Goal: Task Accomplishment & Management: Use online tool/utility

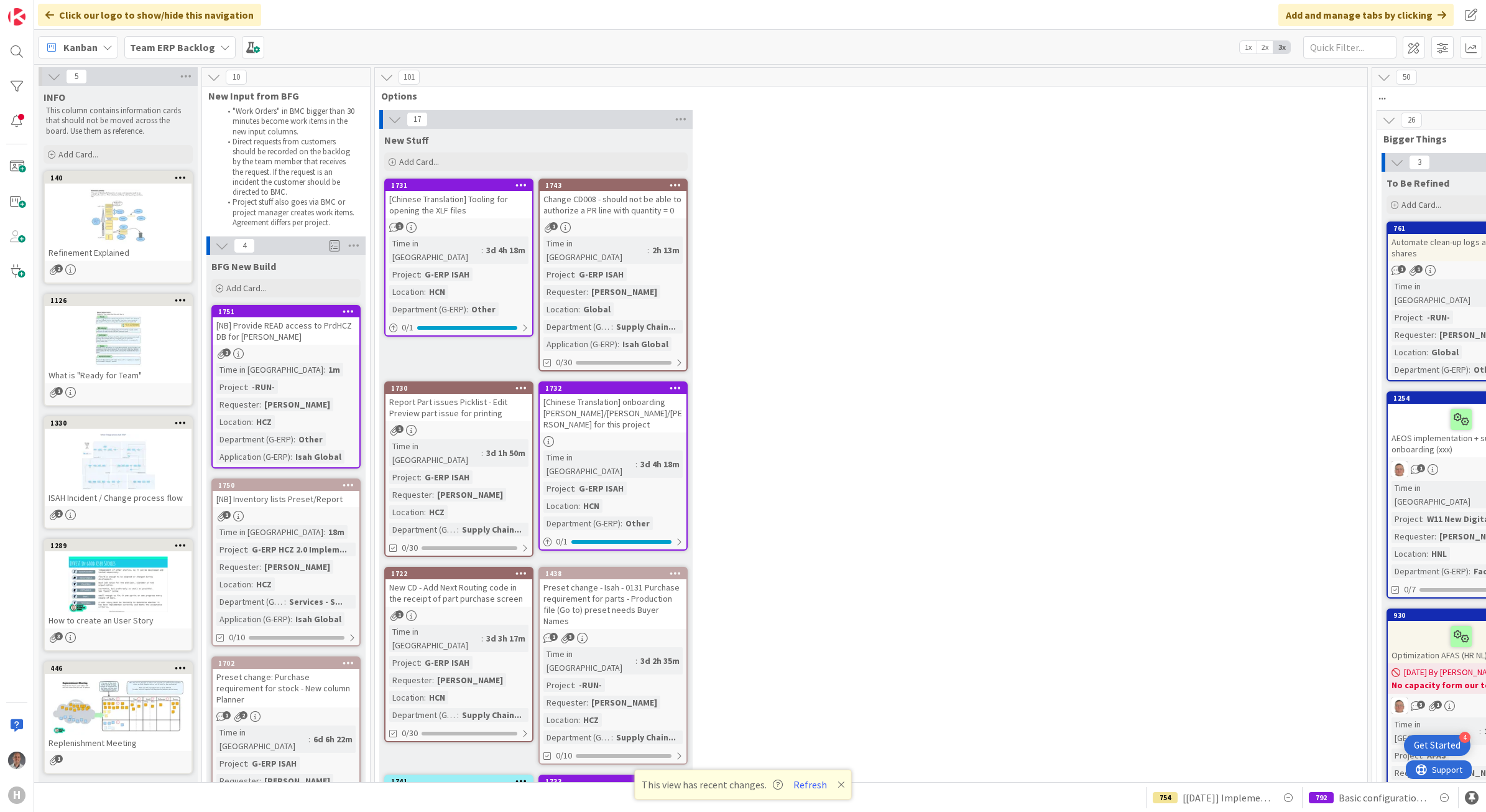
click at [190, 44] on b "Team ERP Backlog" at bounding box center [172, 47] width 85 height 13
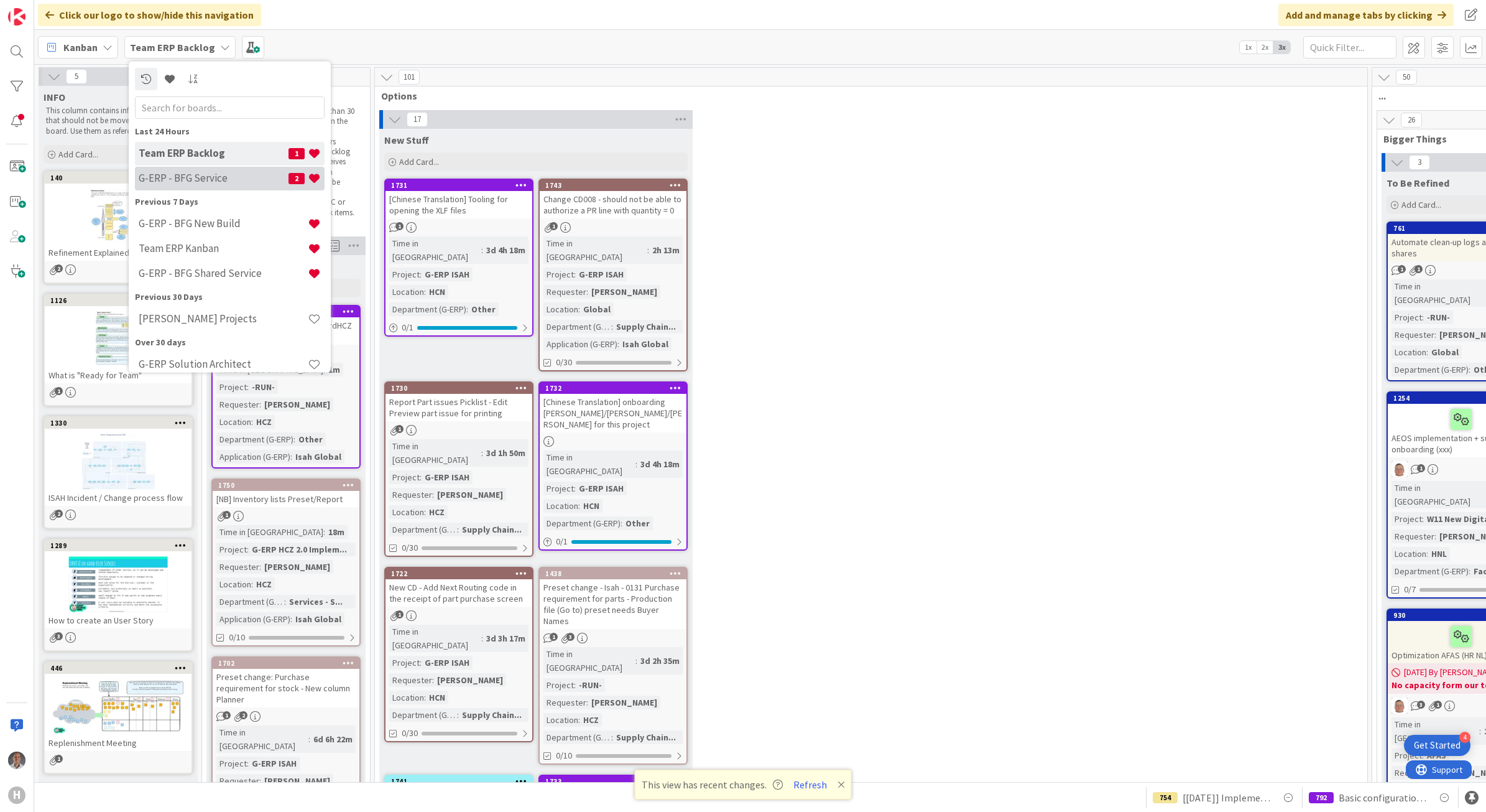
click at [231, 182] on h4 "G-ERP - BFG Service" at bounding box center [214, 178] width 150 height 13
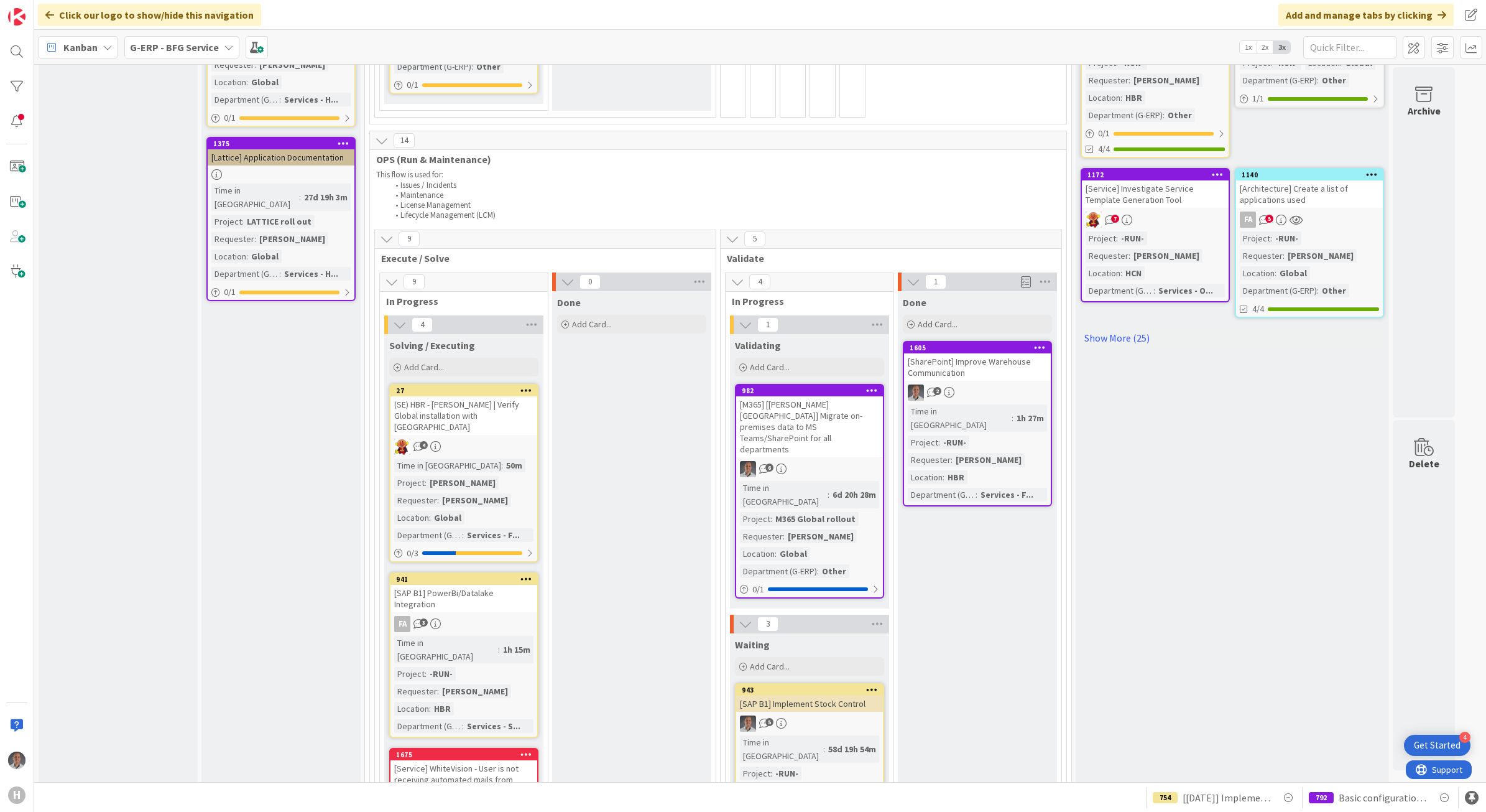
scroll to position [622, 0]
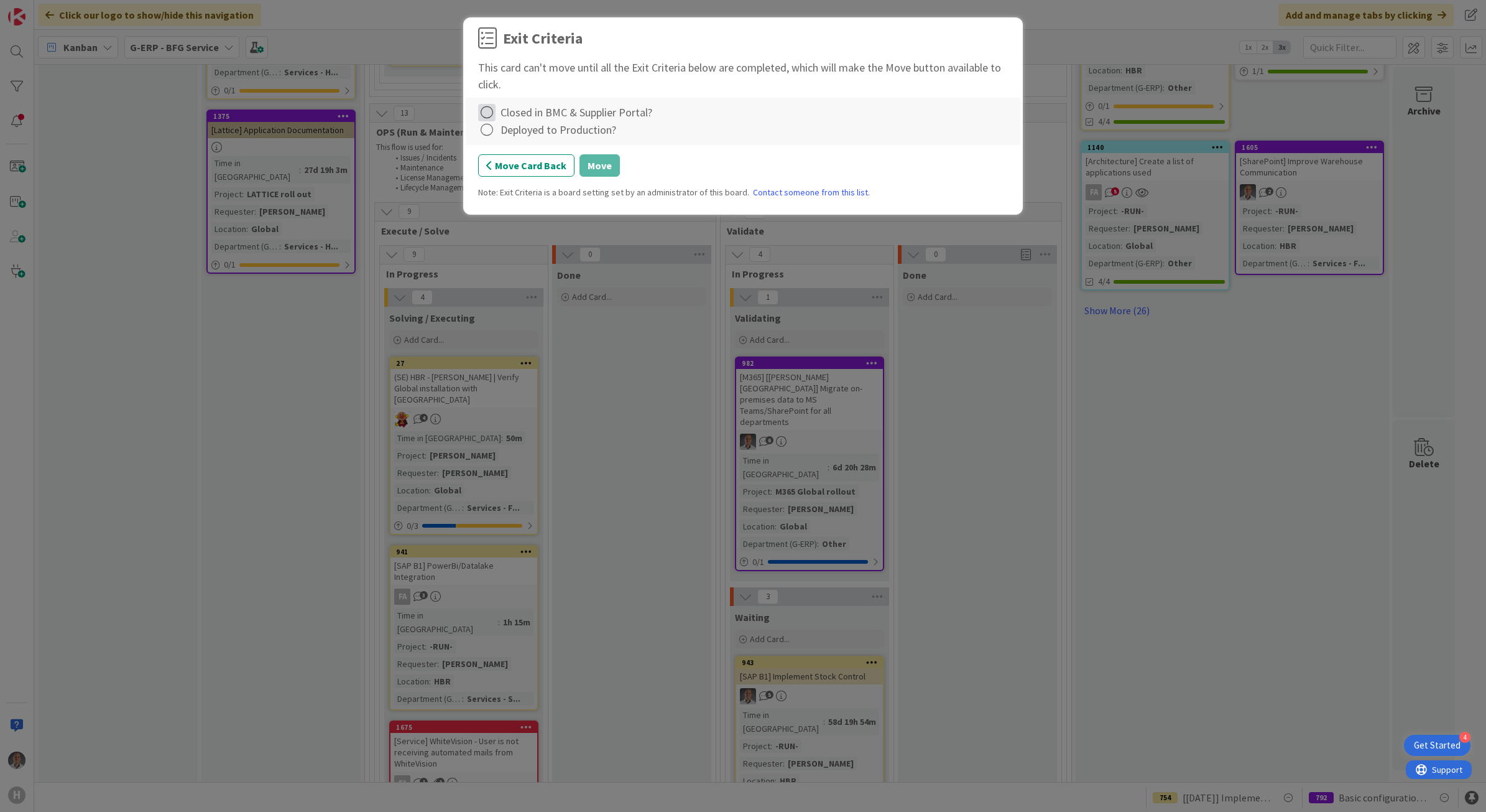
click at [485, 115] on icon at bounding box center [487, 112] width 17 height 17
click at [484, 135] on icon at bounding box center [489, 139] width 9 height 7
click at [485, 135] on icon at bounding box center [487, 130] width 17 height 17
click at [505, 169] on link "Not Applicable" at bounding box center [556, 174] width 155 height 18
click at [595, 172] on button "Move" at bounding box center [600, 165] width 40 height 23
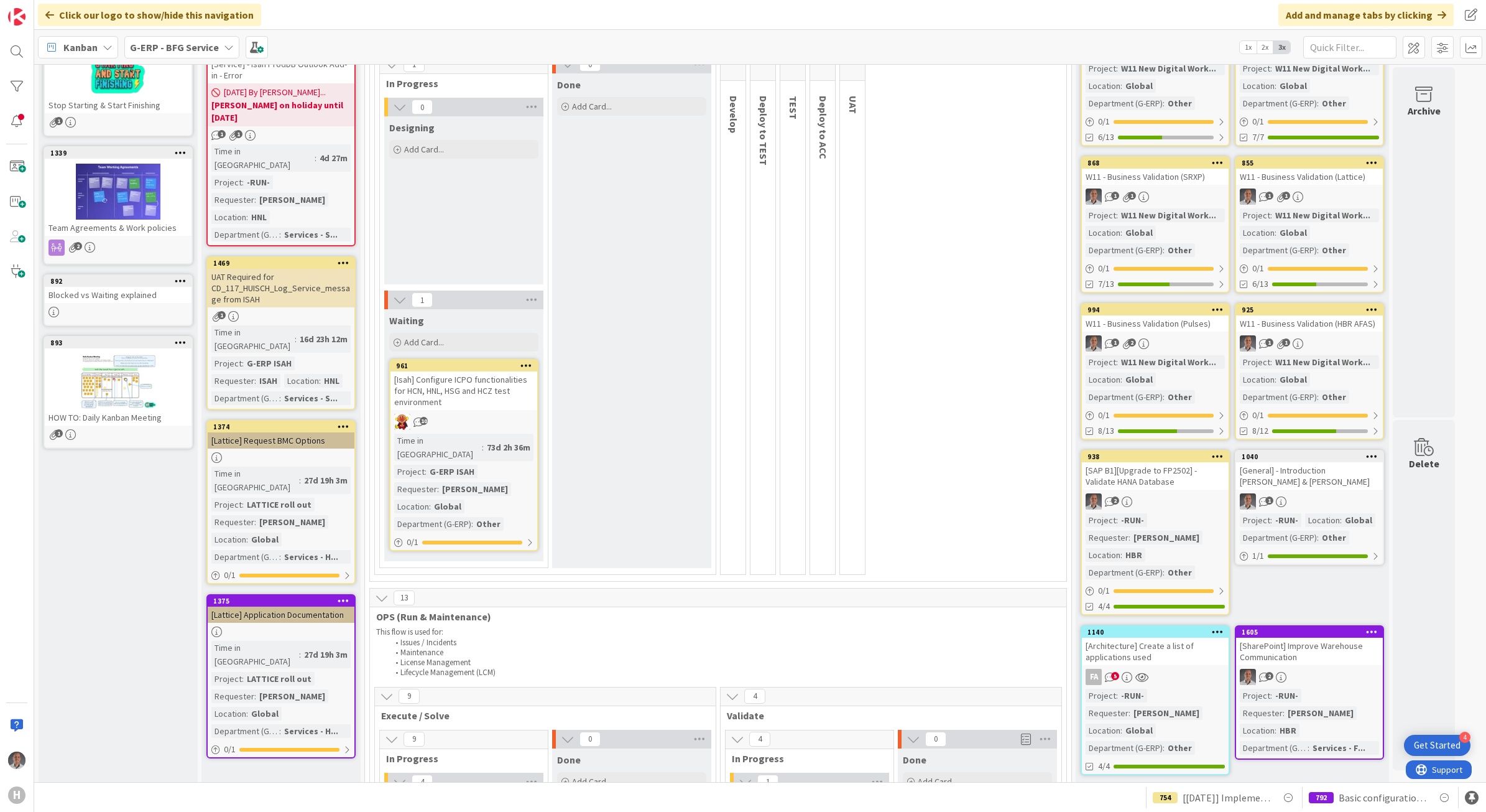
scroll to position [0, 0]
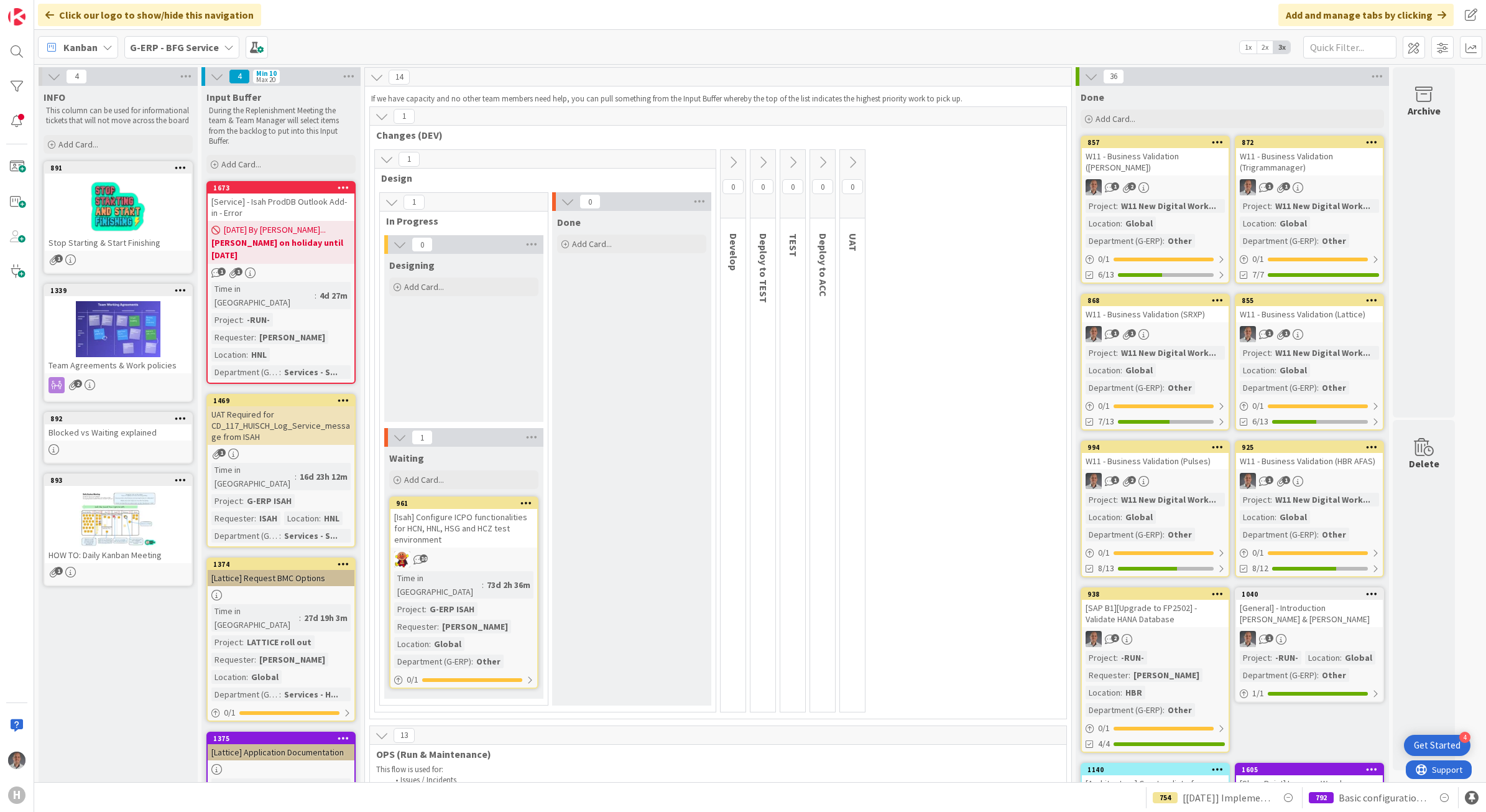
click at [210, 47] on b "G-ERP - BFG Service" at bounding box center [174, 47] width 89 height 13
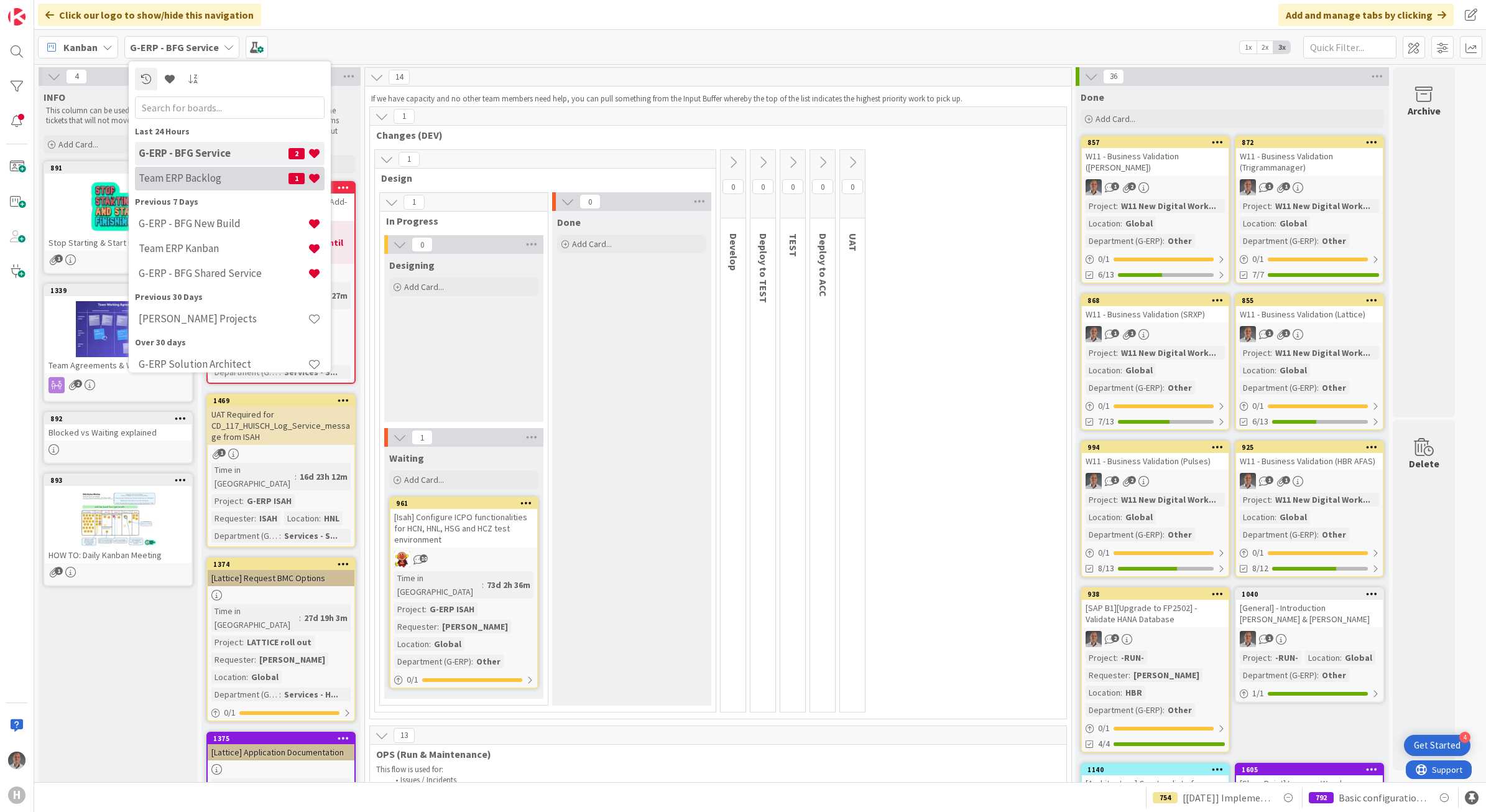
click at [223, 166] on div "Team ERP Backlog 1" at bounding box center [230, 178] width 190 height 24
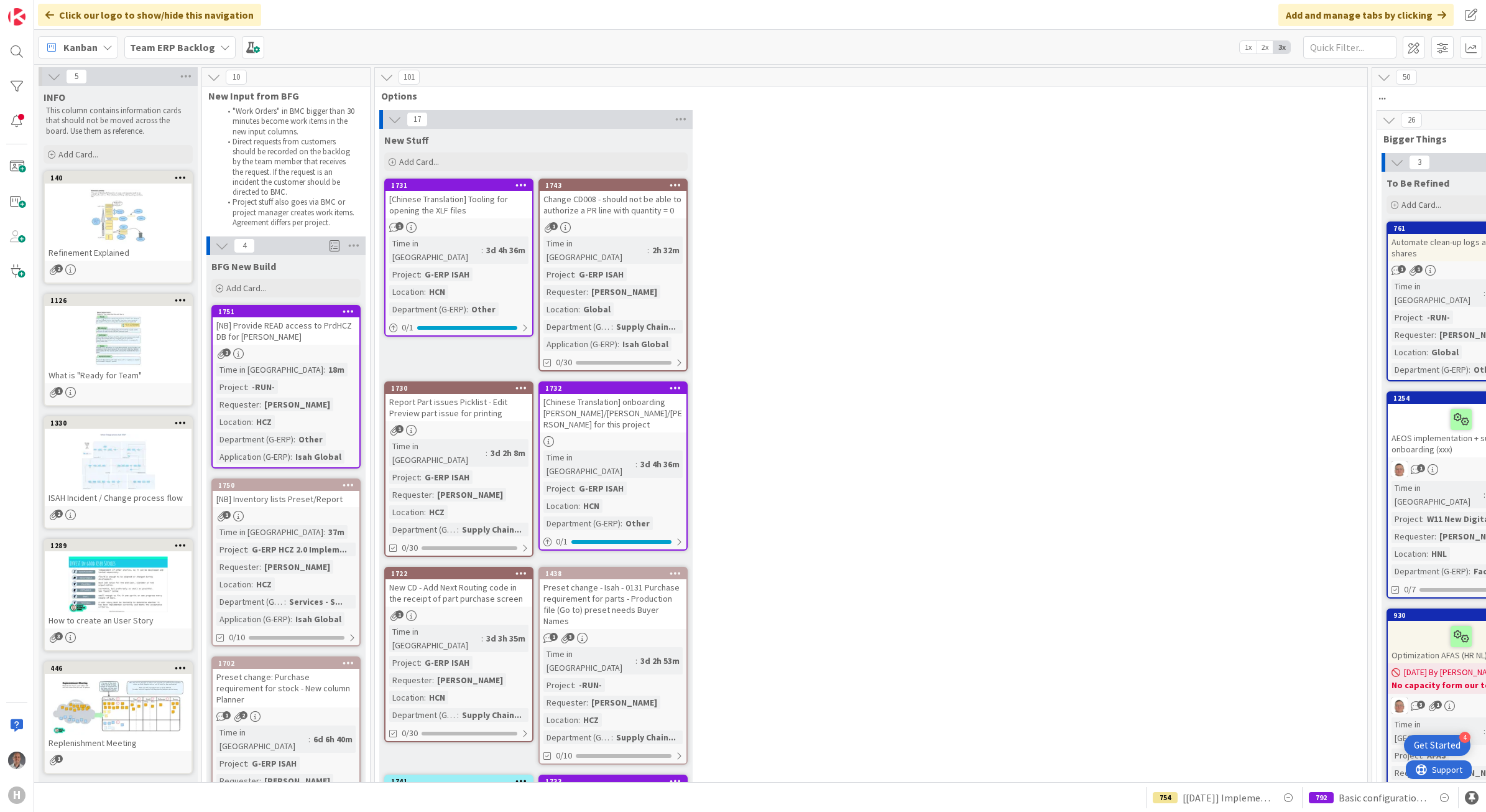
click at [180, 47] on b "Team ERP Backlog" at bounding box center [172, 47] width 85 height 13
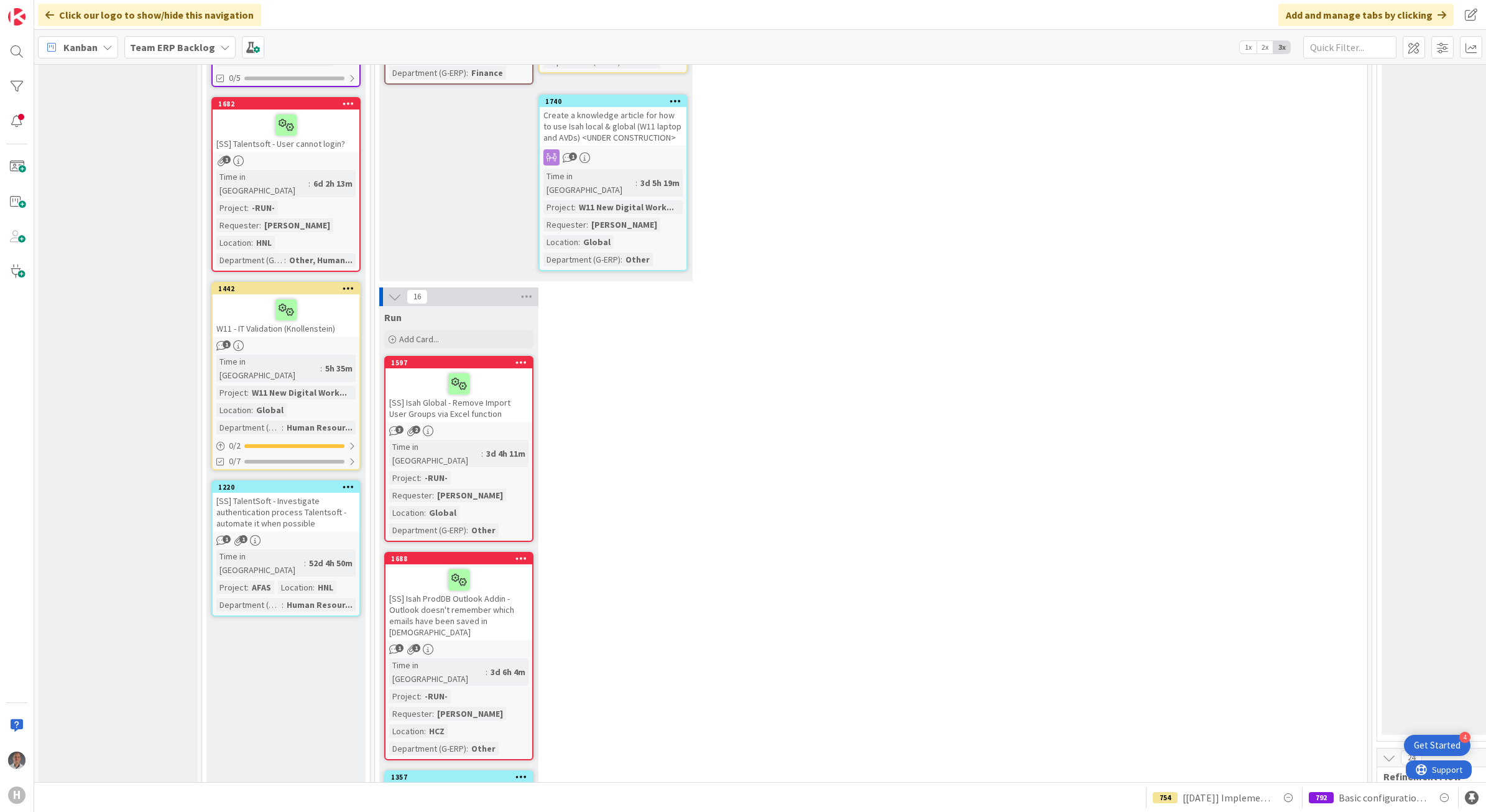
scroll to position [1632, 0]
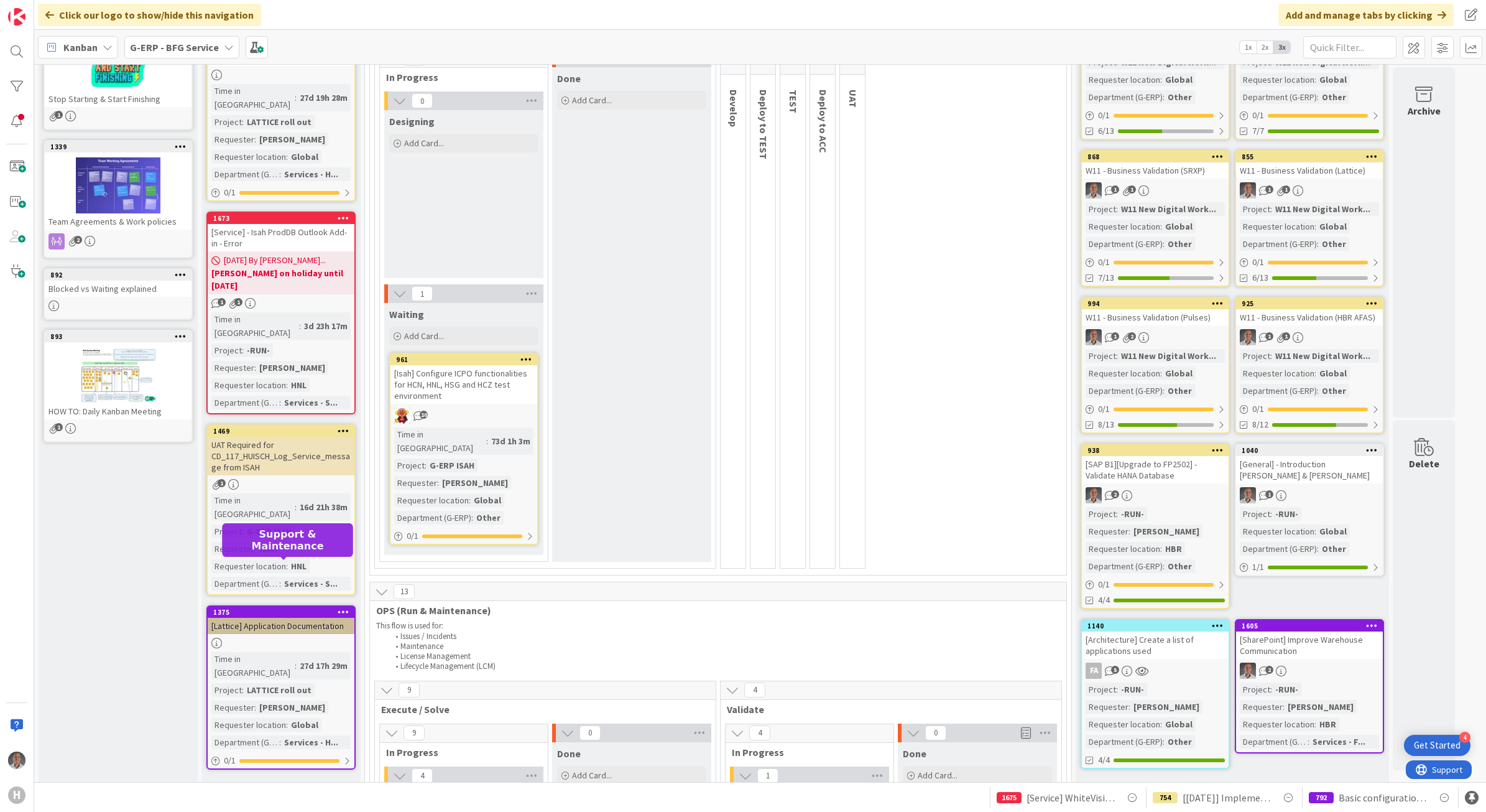
scroll to position [155, 0]
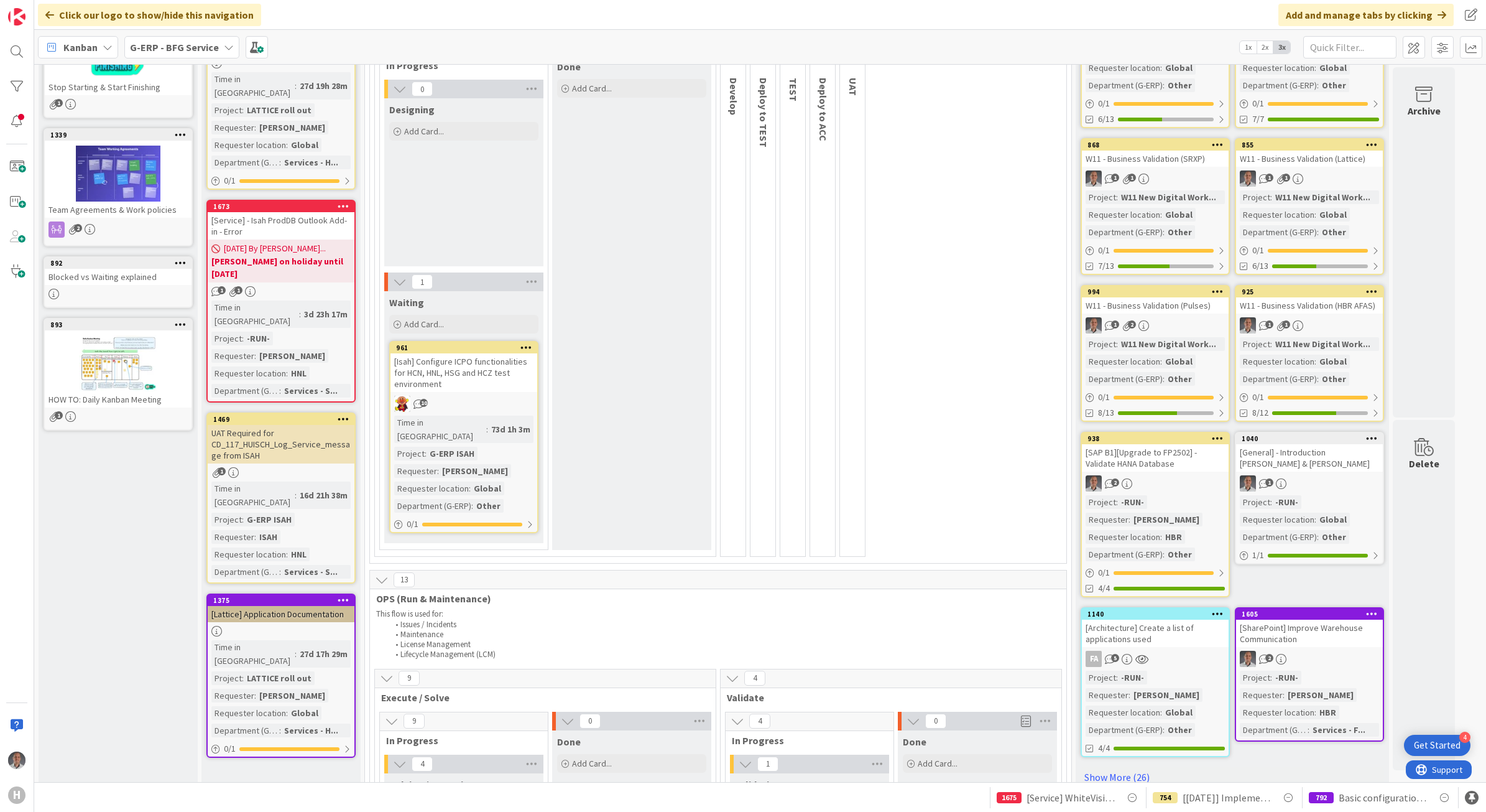
click at [188, 51] on b "G-ERP - BFG Service" at bounding box center [174, 47] width 89 height 13
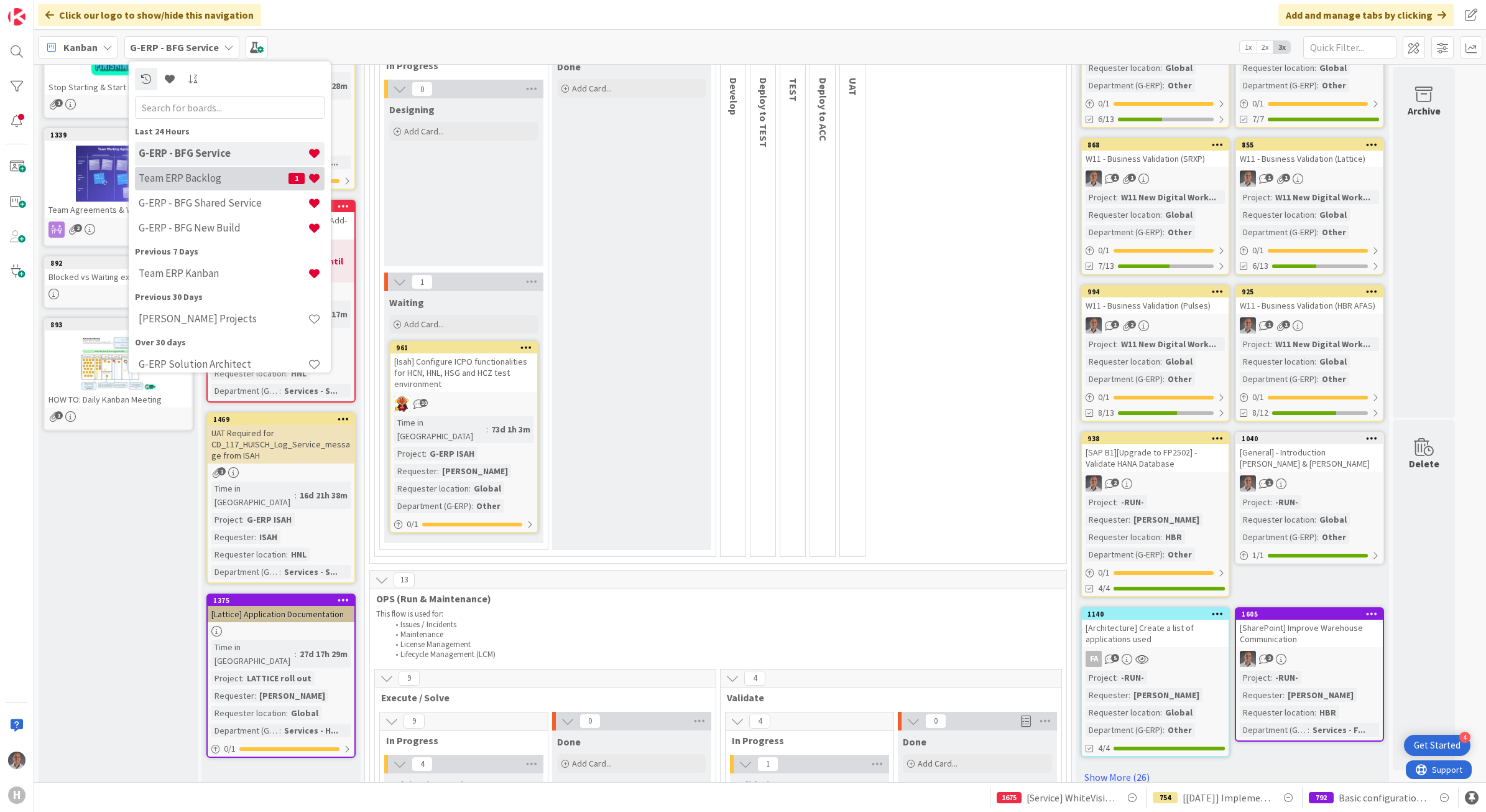
click at [229, 170] on div "Team ERP Backlog 1" at bounding box center [230, 178] width 190 height 24
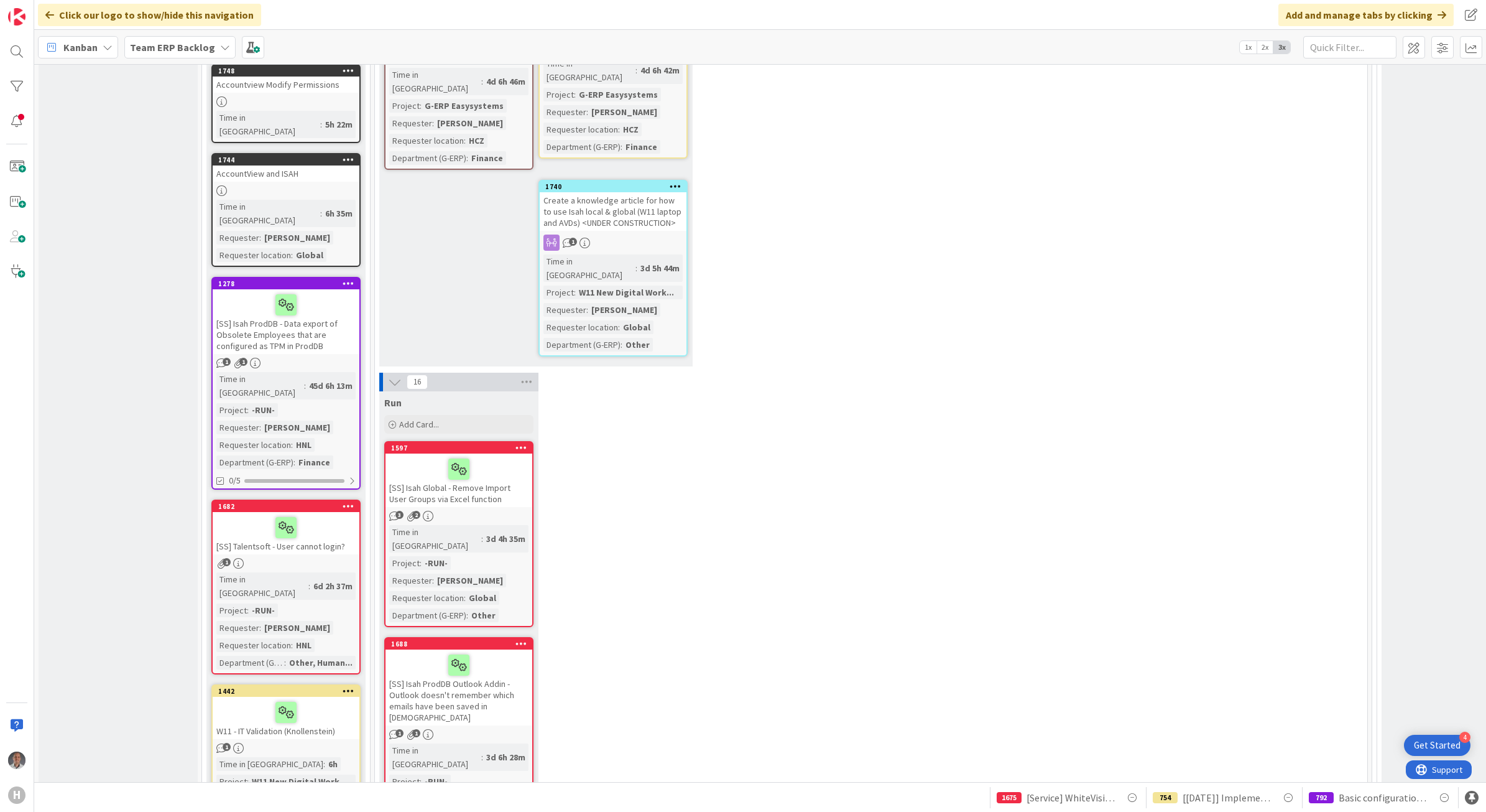
scroll to position [1555, 0]
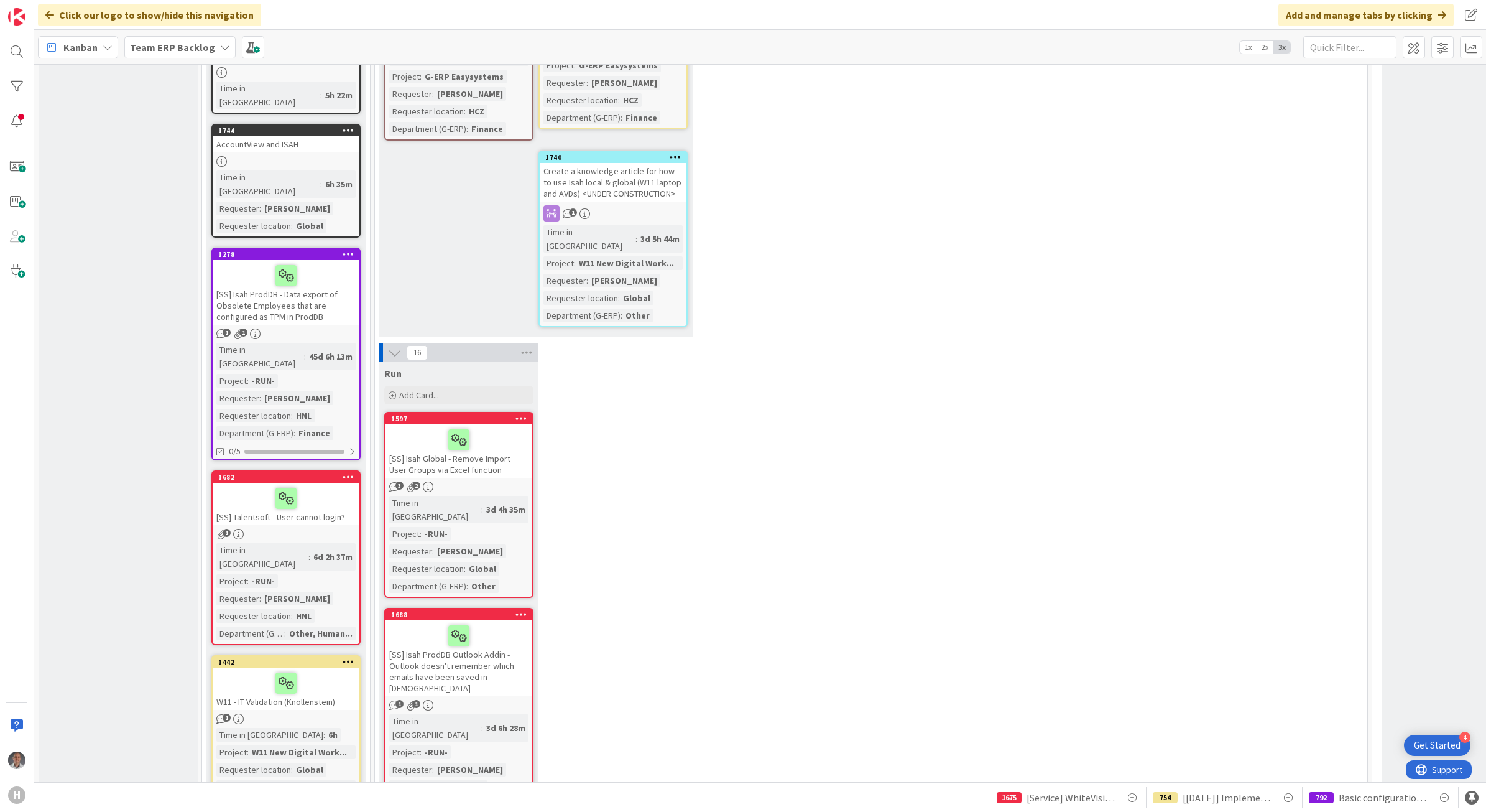
click at [163, 50] on b "Team ERP Backlog" at bounding box center [172, 47] width 85 height 13
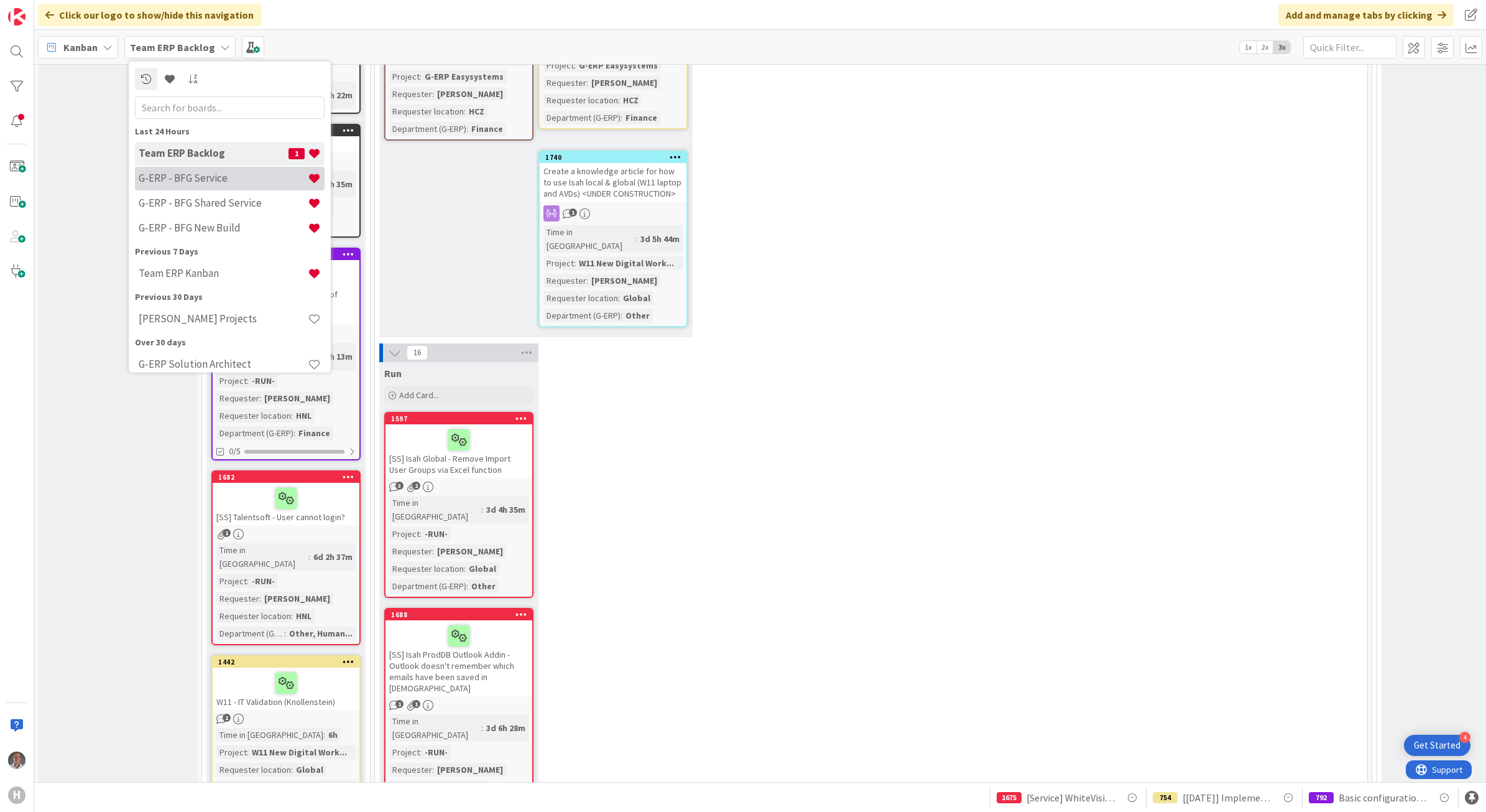
click at [184, 172] on h4 "G-ERP - BFG Service" at bounding box center [223, 178] width 169 height 13
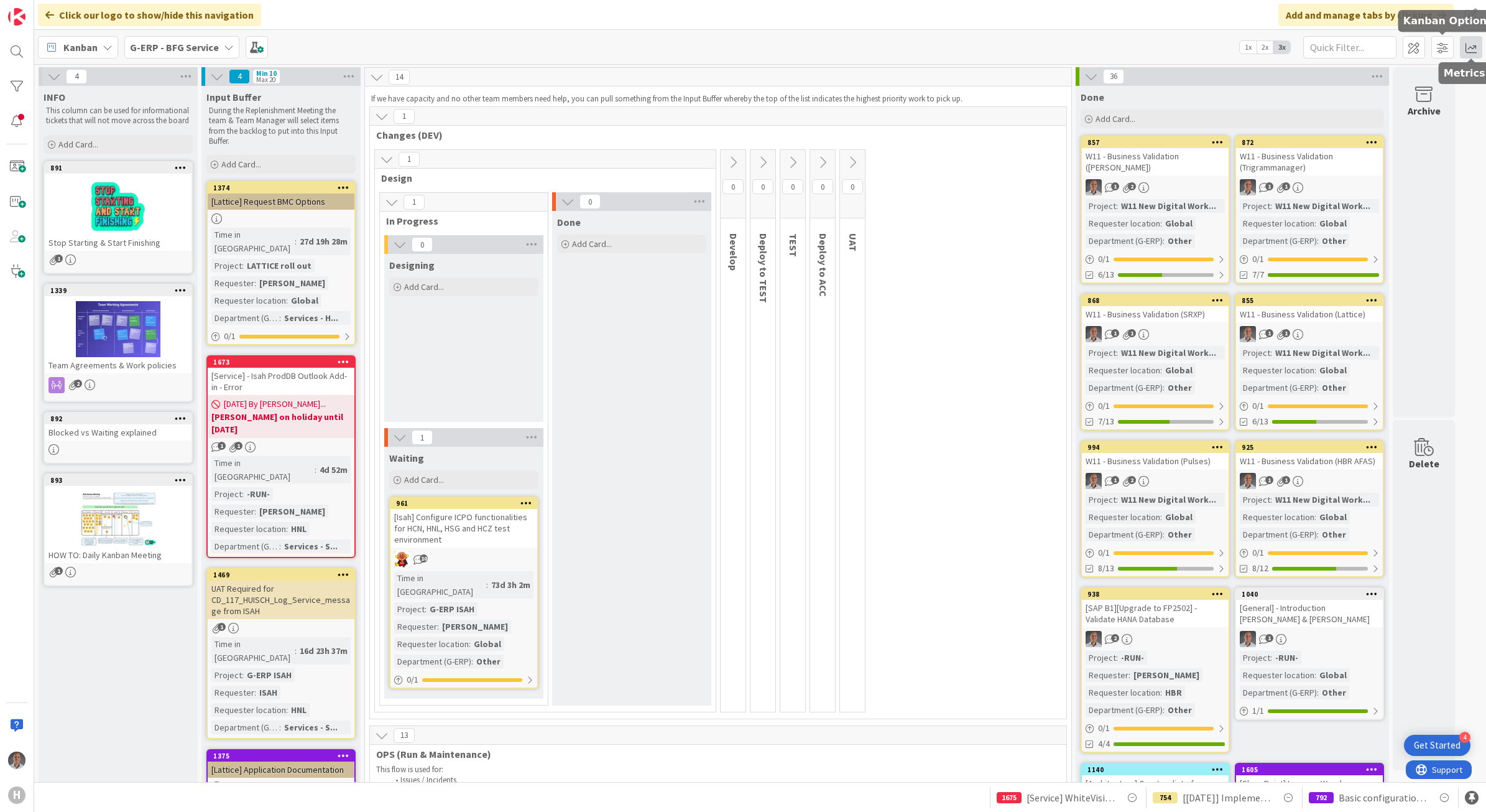
click at [1468, 51] on span at bounding box center [1471, 47] width 23 height 23
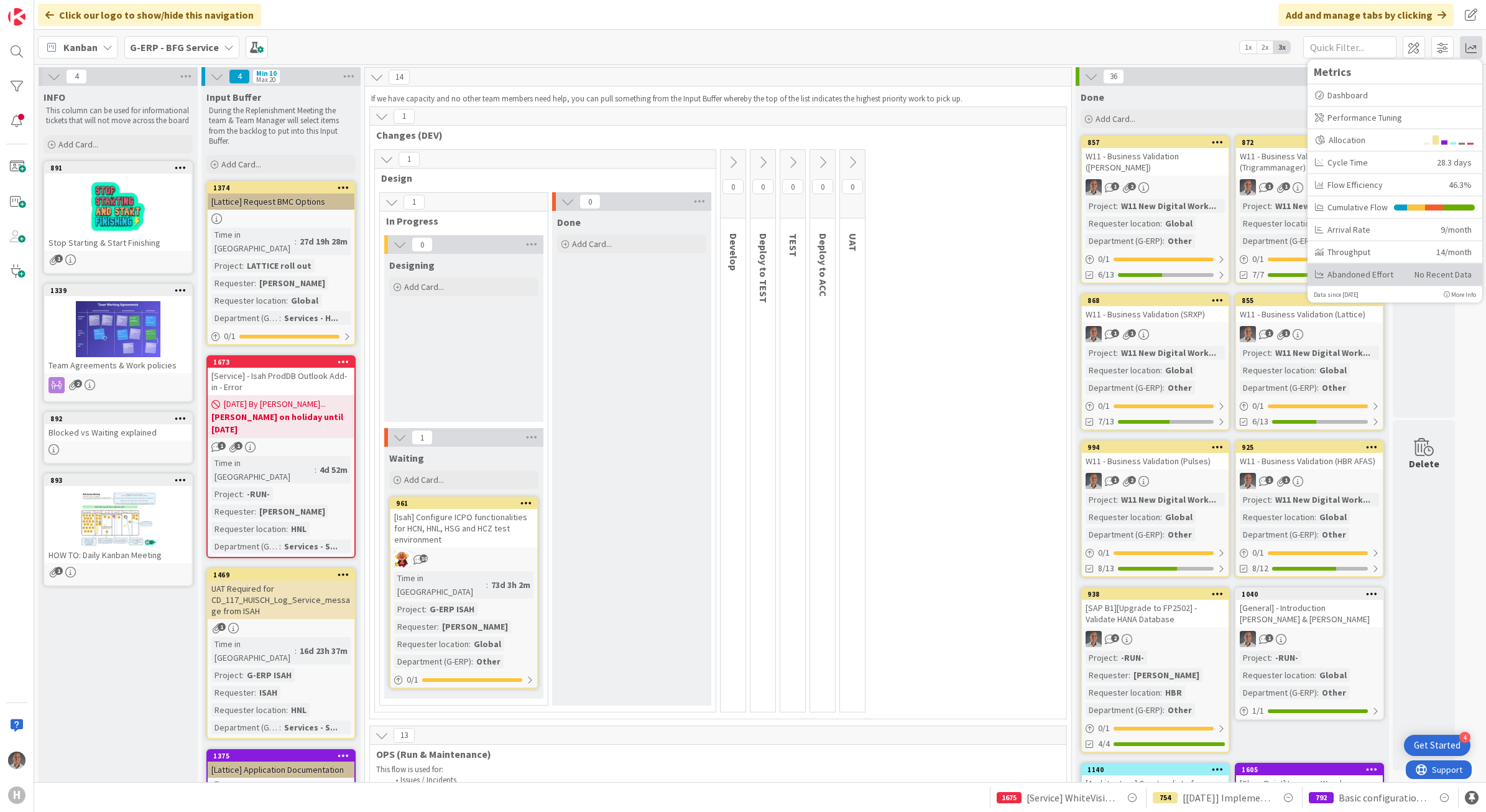
click at [1350, 272] on div "Abandoned Effort" at bounding box center [1360, 274] width 90 height 13
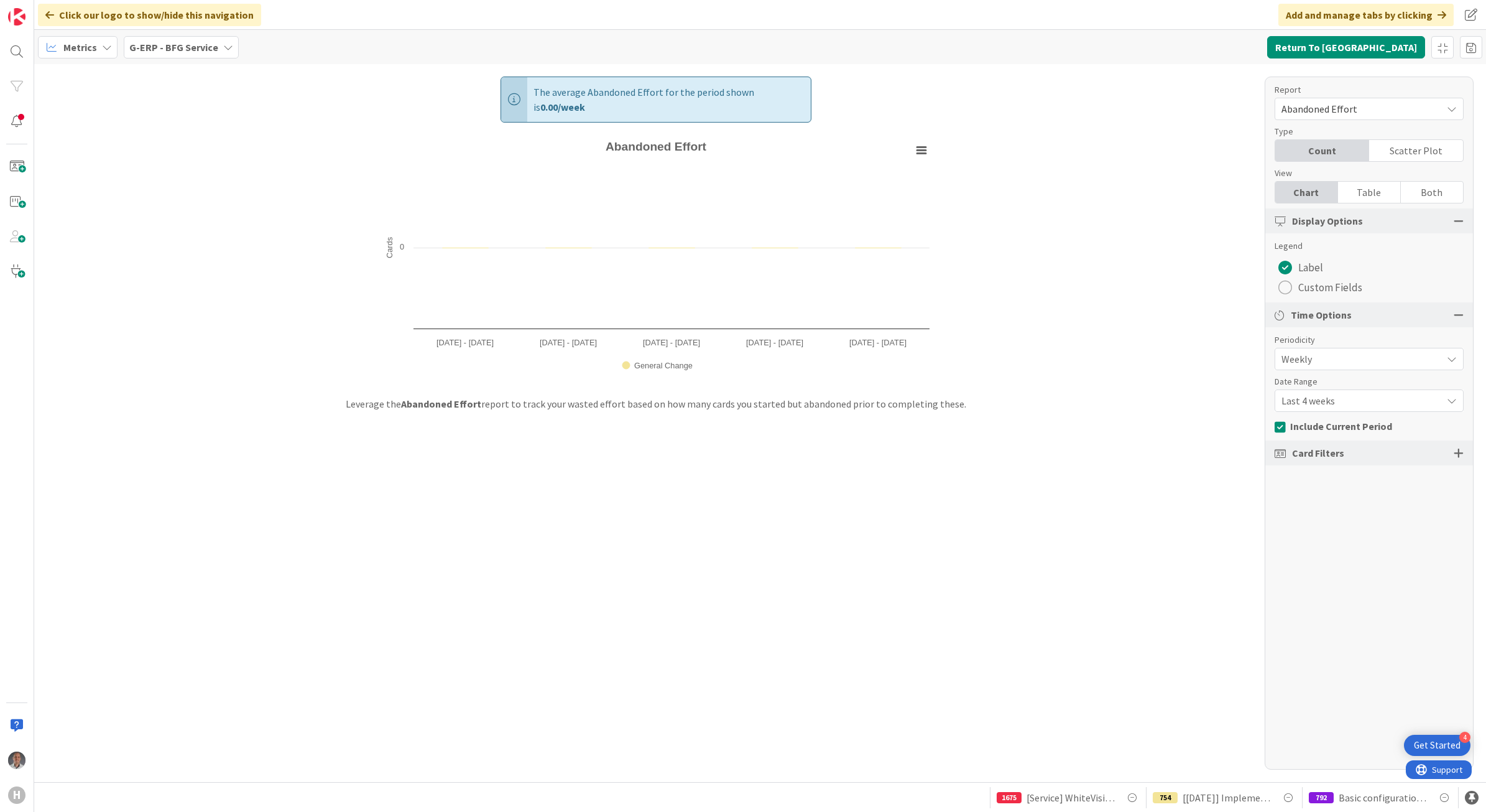
click at [160, 42] on b "G-ERP - BFG Service" at bounding box center [174, 47] width 89 height 13
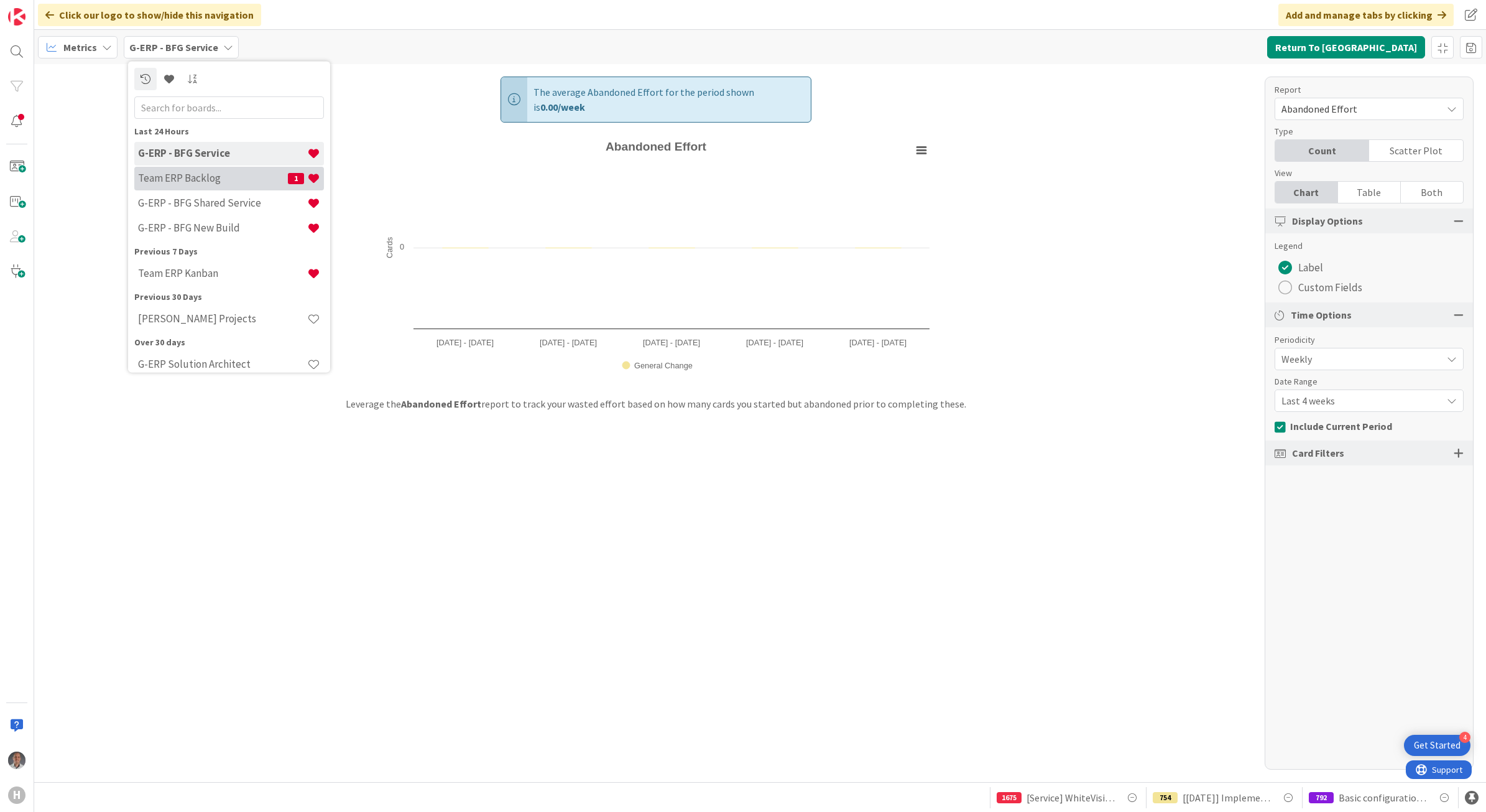
click at [201, 180] on h4 "Team ERP Backlog" at bounding box center [213, 178] width 150 height 13
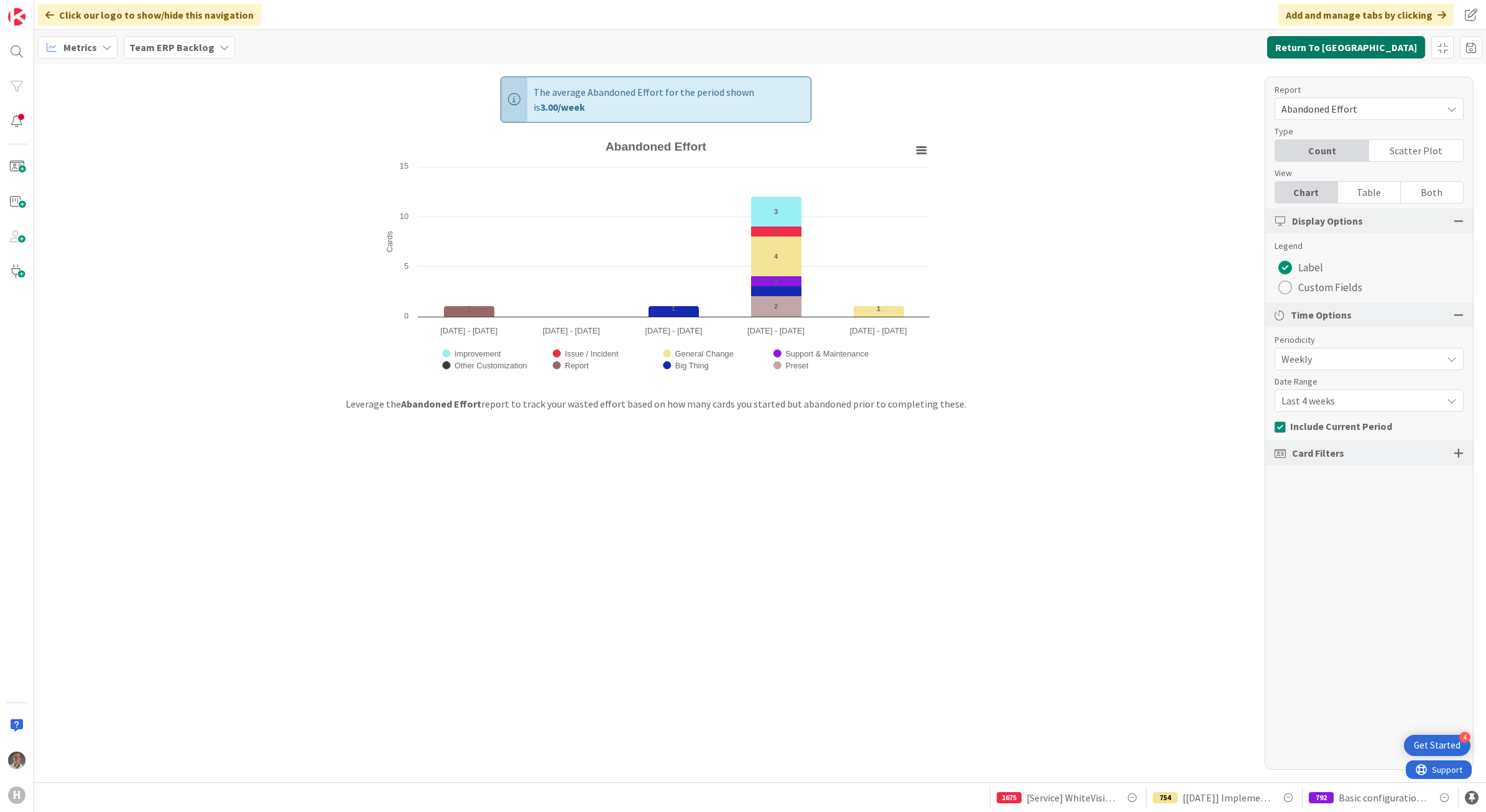
click at [1396, 41] on button "Return To [GEOGRAPHIC_DATA]" at bounding box center [1346, 47] width 158 height 23
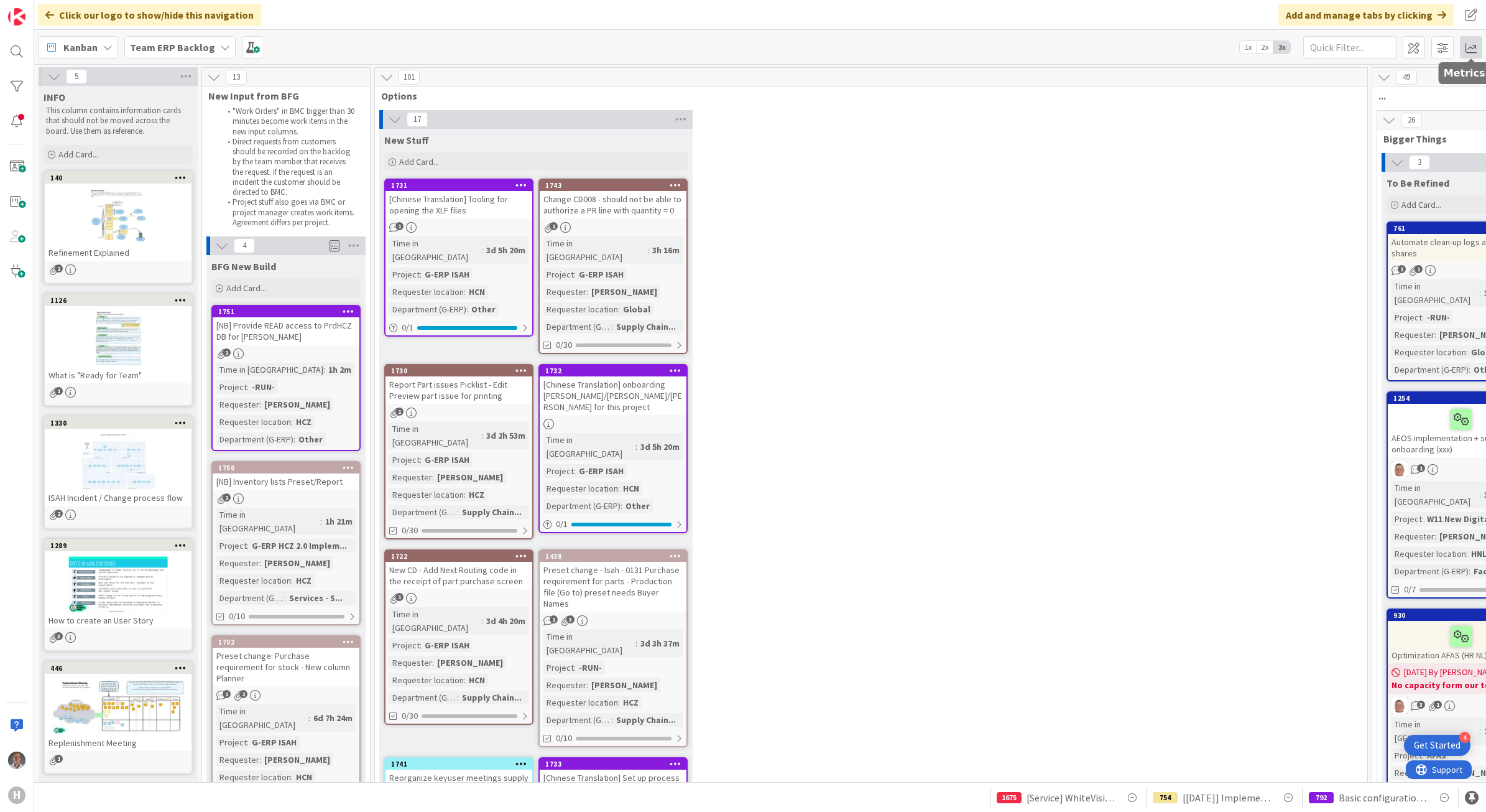
click at [1465, 45] on span at bounding box center [1471, 47] width 23 height 23
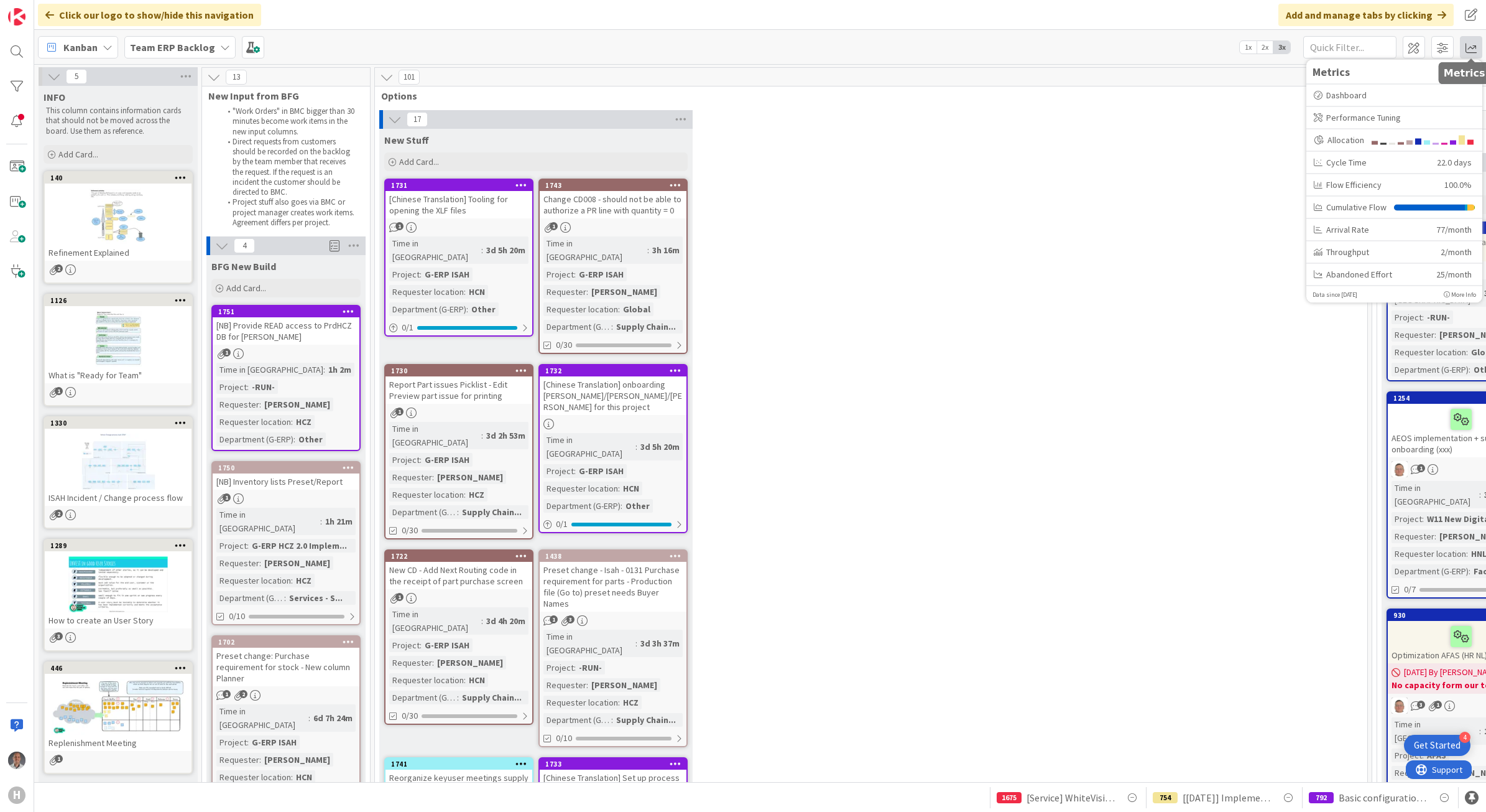
click at [1465, 45] on span at bounding box center [1471, 47] width 23 height 23
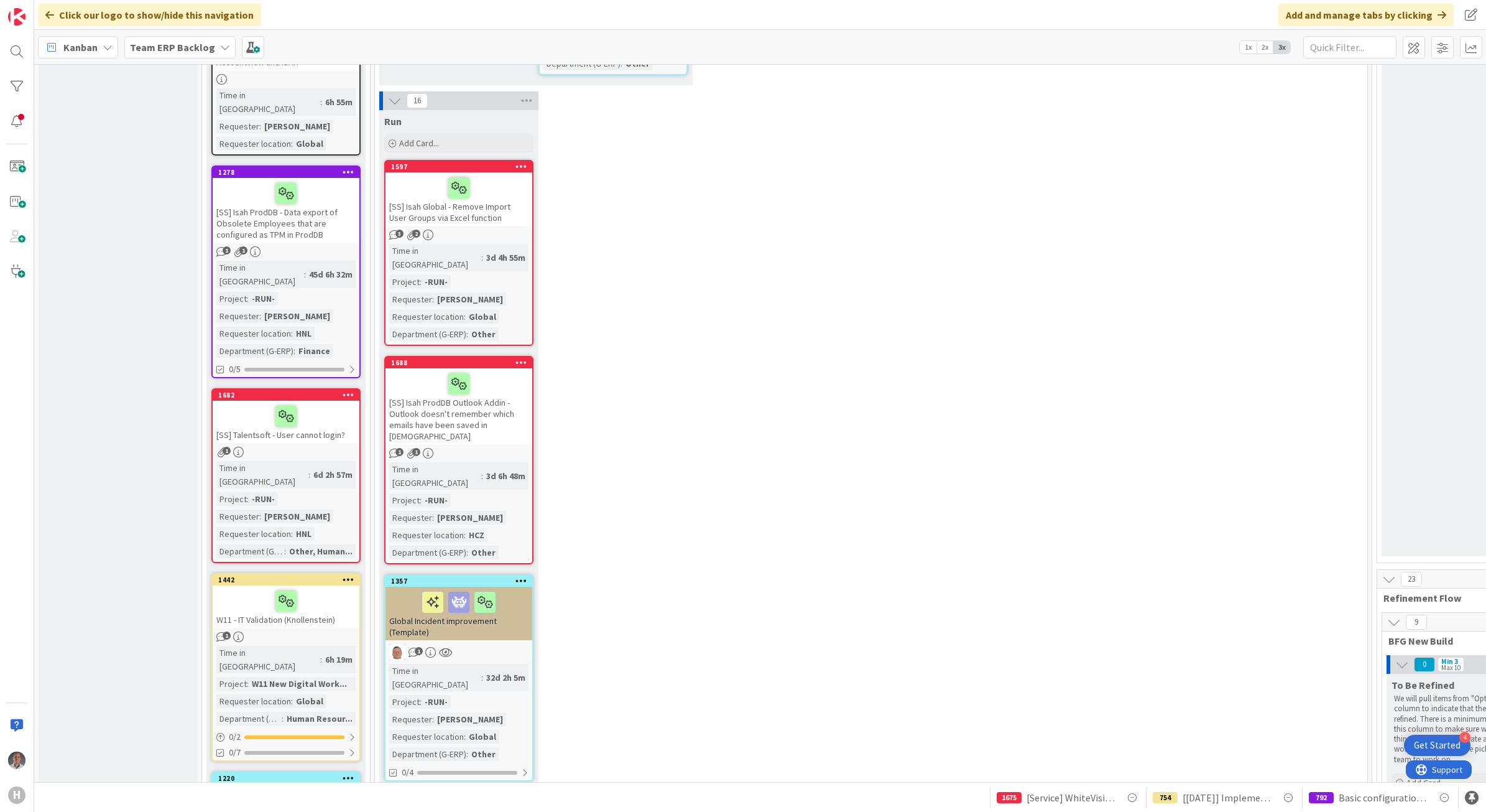
scroll to position [2021, 0]
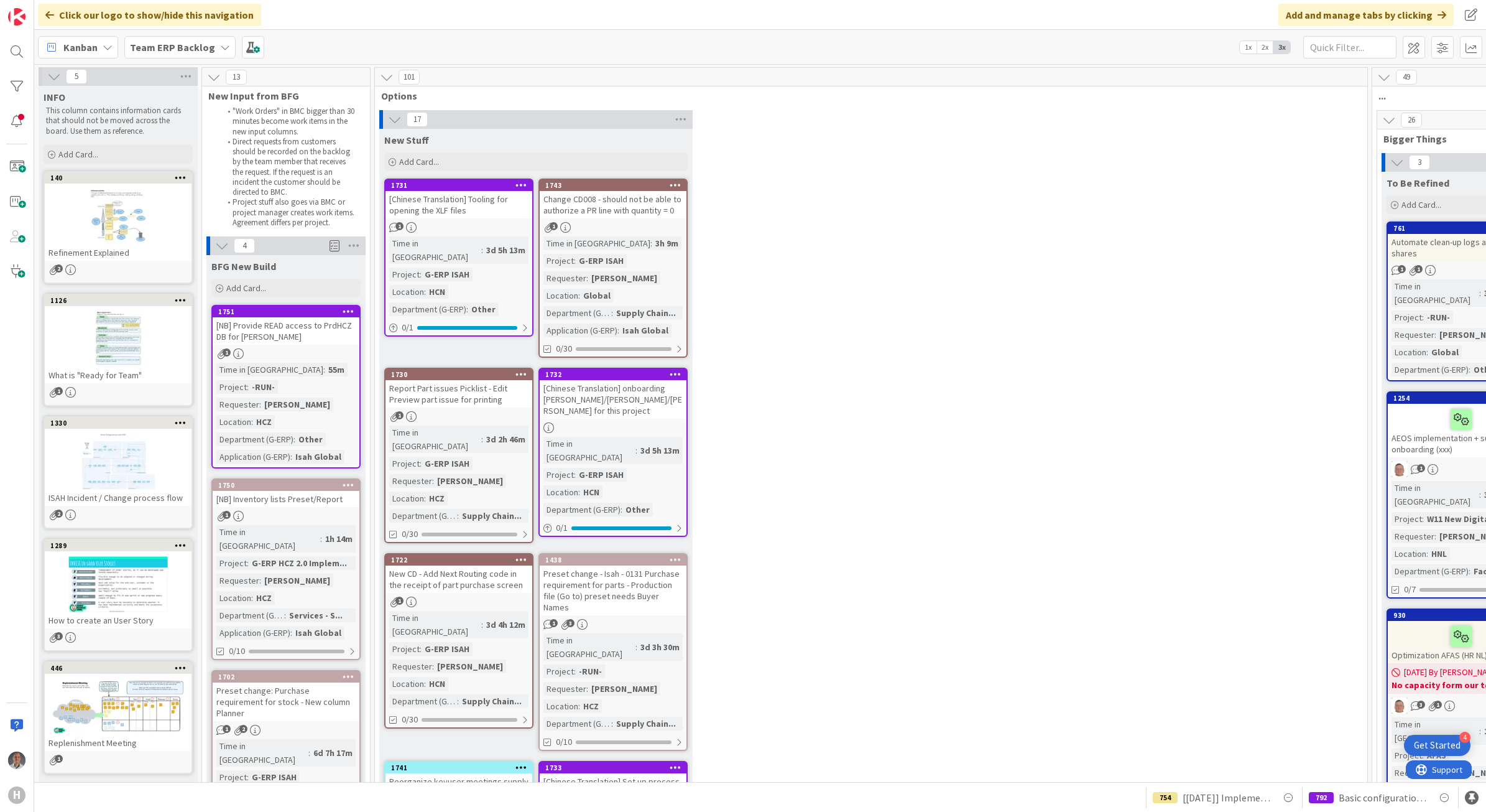
click at [71, 208] on div at bounding box center [118, 216] width 147 height 56
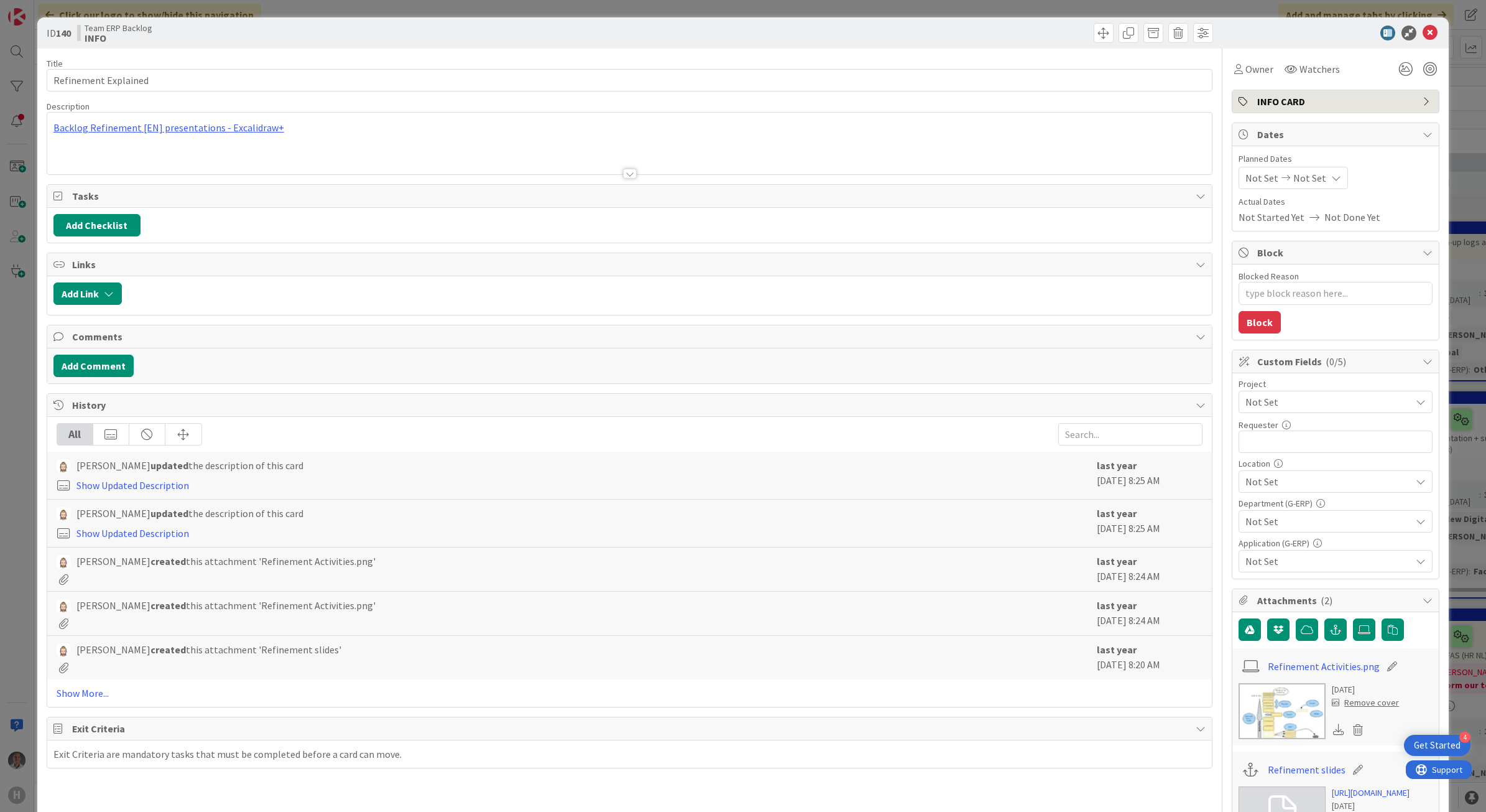
click at [214, 132] on div "Backlog Refinement [EN] presentations - Excalidraw+" at bounding box center [630, 142] width 1165 height 61
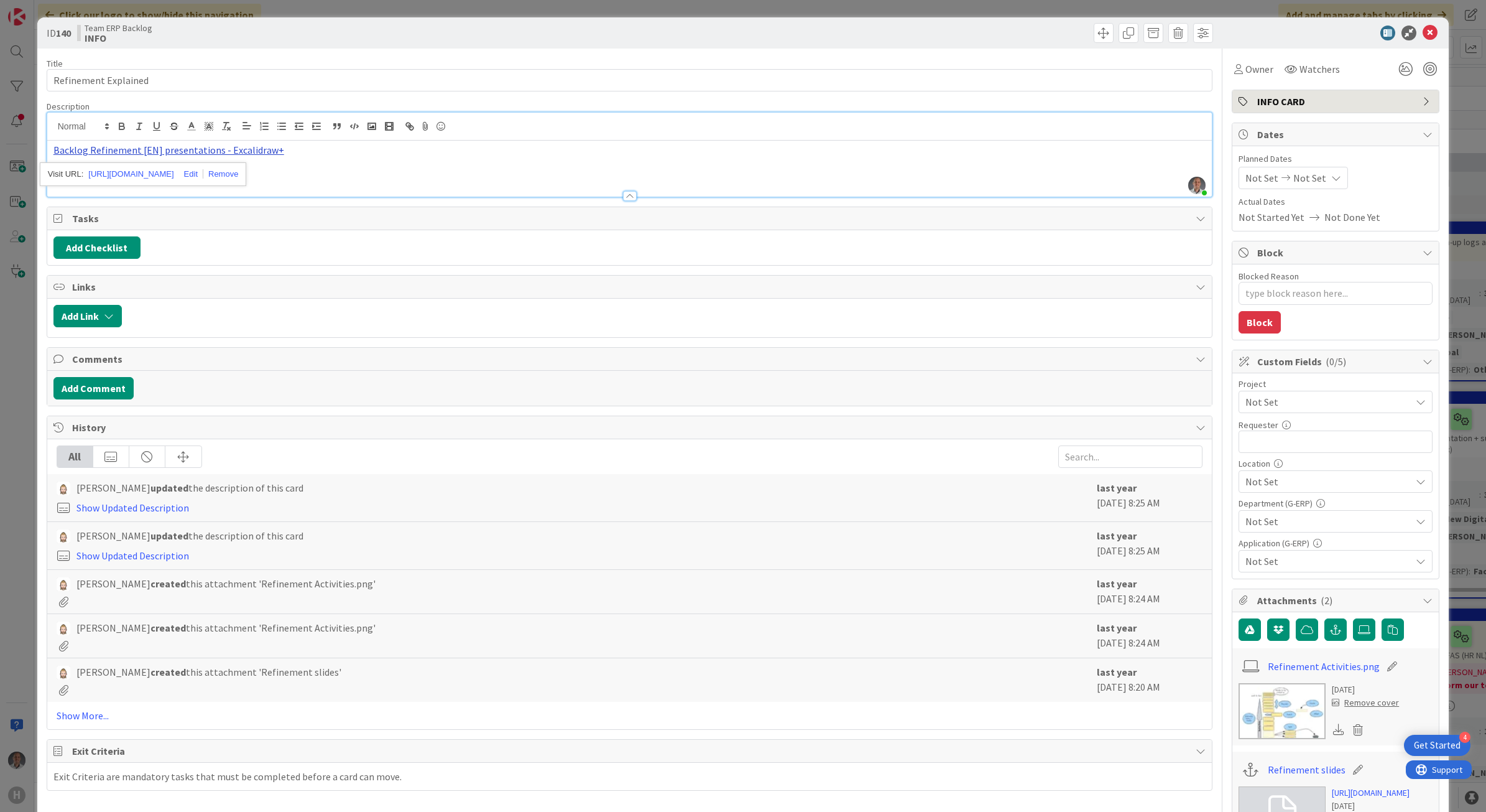
click at [237, 147] on link "Backlog Refinement [EN] presentations - Excalidraw+" at bounding box center [169, 150] width 231 height 13
click at [522, 165] on div "Backlog Refinement [EN] presentations - Excalidraw+" at bounding box center [630, 168] width 1165 height 56
click at [216, 146] on link "Backlog Refinement [EN] presentations - Excalidraw+" at bounding box center [169, 150] width 231 height 13
click at [169, 175] on link "https://link.excalidraw.com/p/readonly/P6gMyhzKfULgRKy25laY" at bounding box center [131, 174] width 85 height 16
type textarea "x"
